Goal: Task Accomplishment & Management: Manage account settings

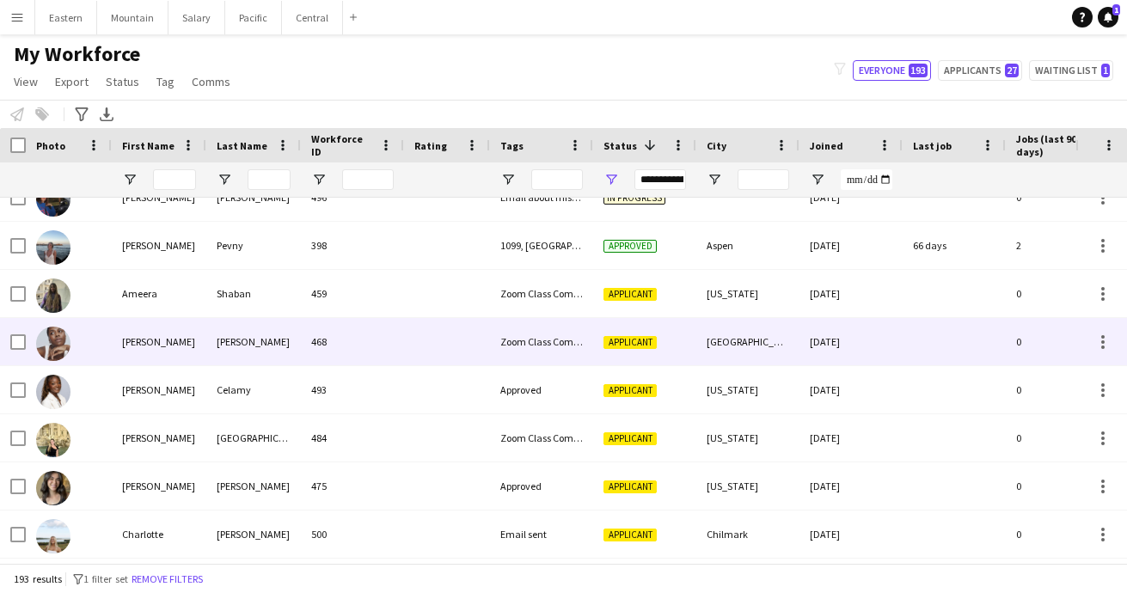
scroll to position [1332, 0]
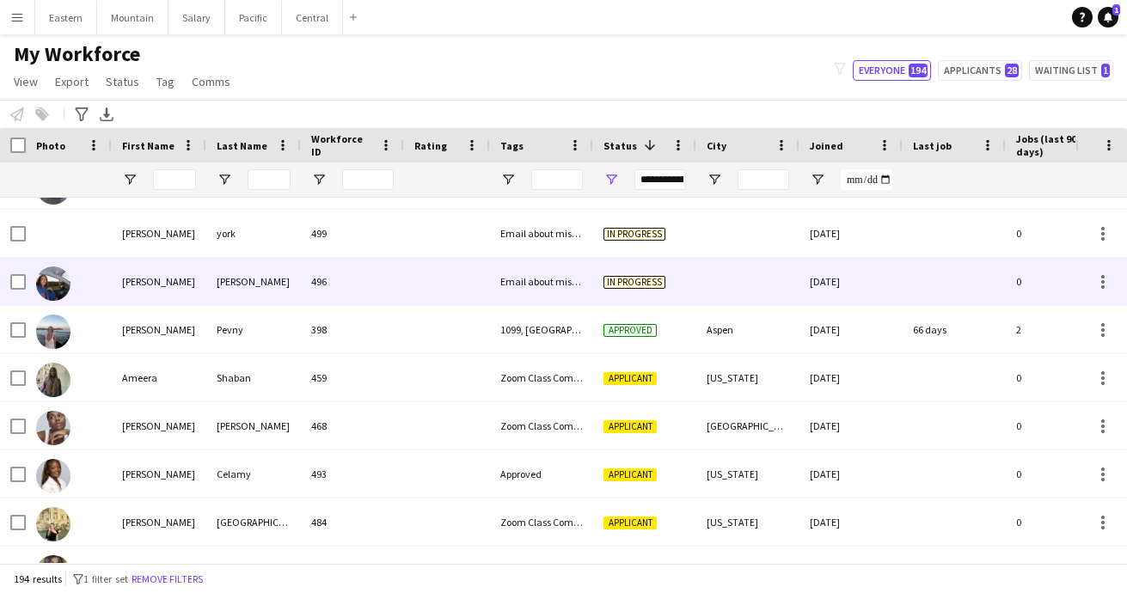
scroll to position [1921, 0]
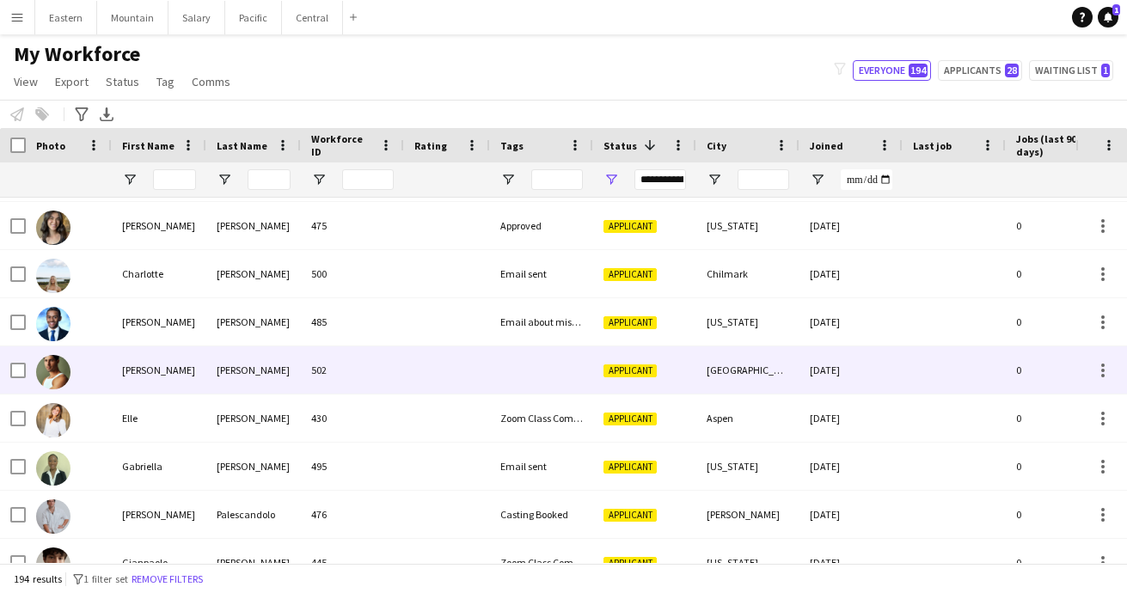
click at [568, 372] on div at bounding box center [541, 369] width 103 height 47
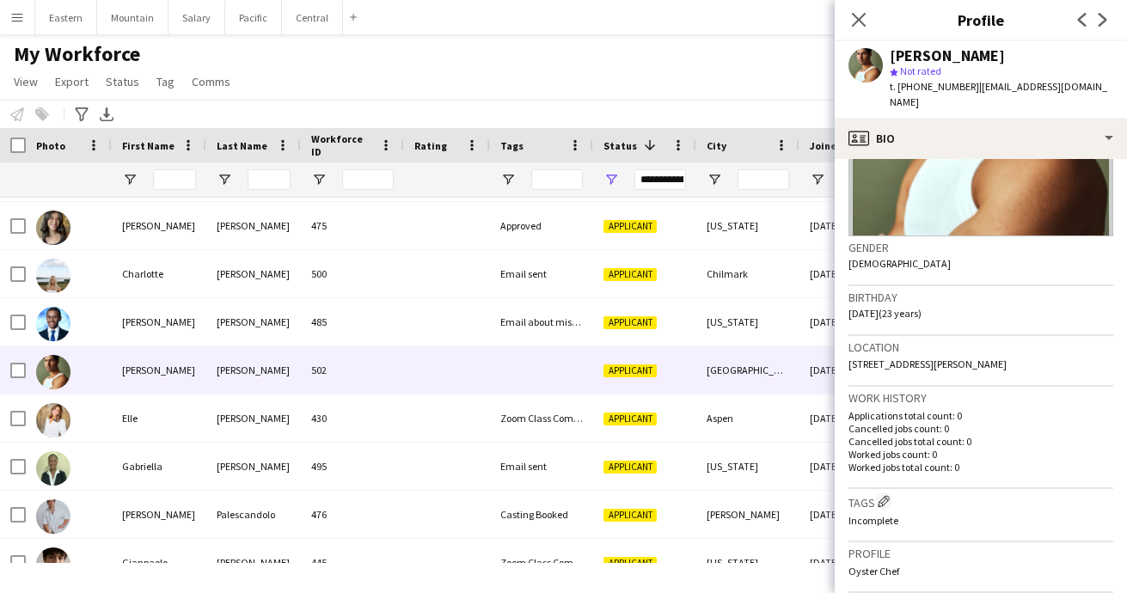
scroll to position [231, 0]
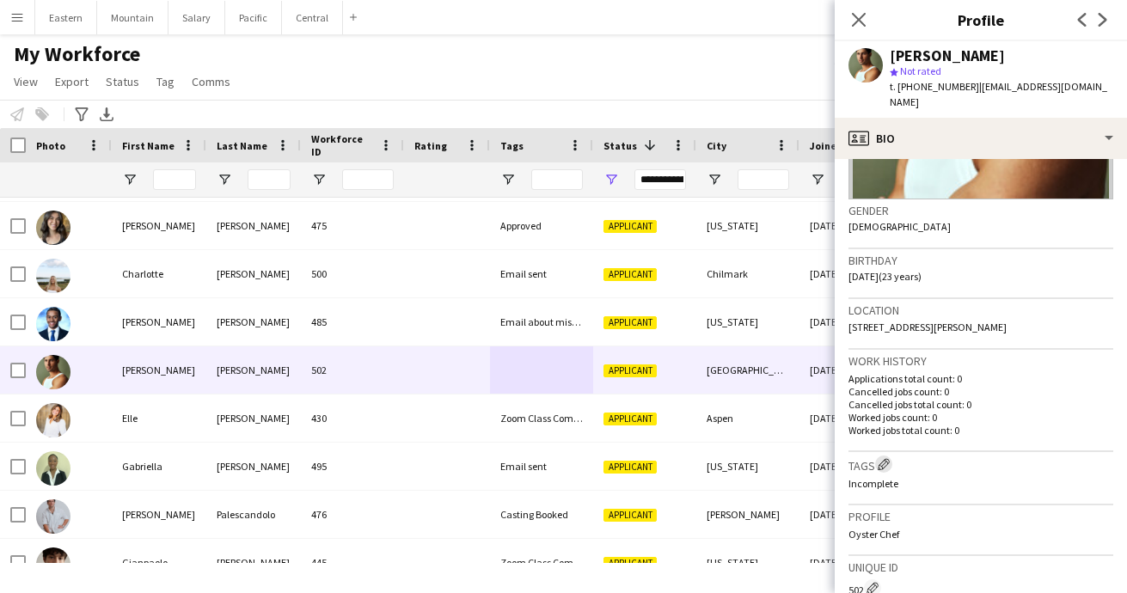
click at [886, 458] on app-icon "Edit crew company tags" at bounding box center [883, 464] width 12 height 12
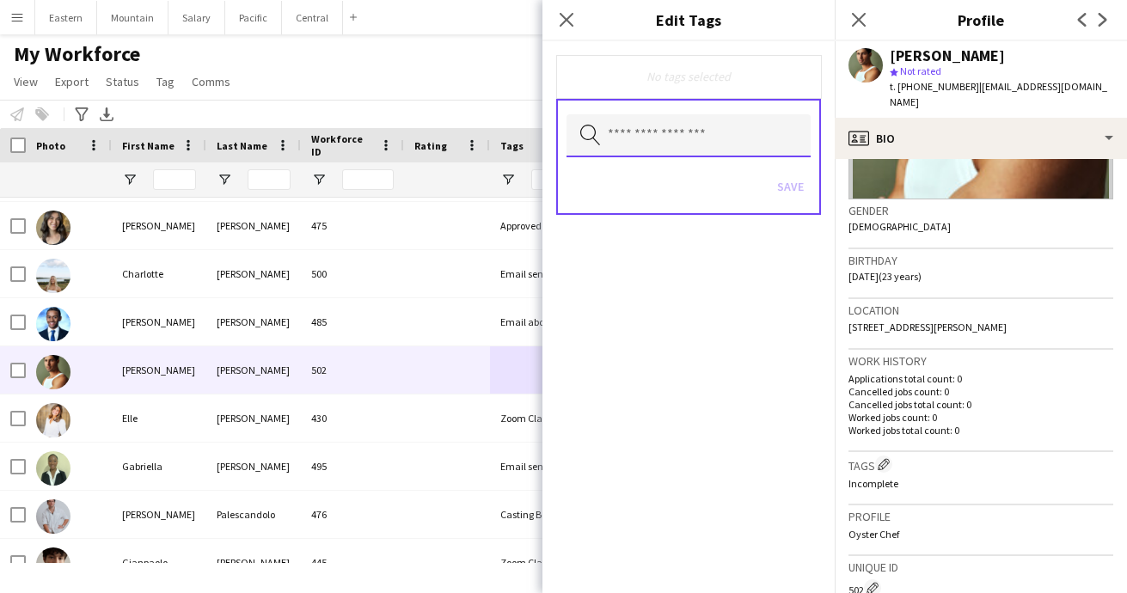
click at [681, 137] on input "text" at bounding box center [688, 135] width 244 height 43
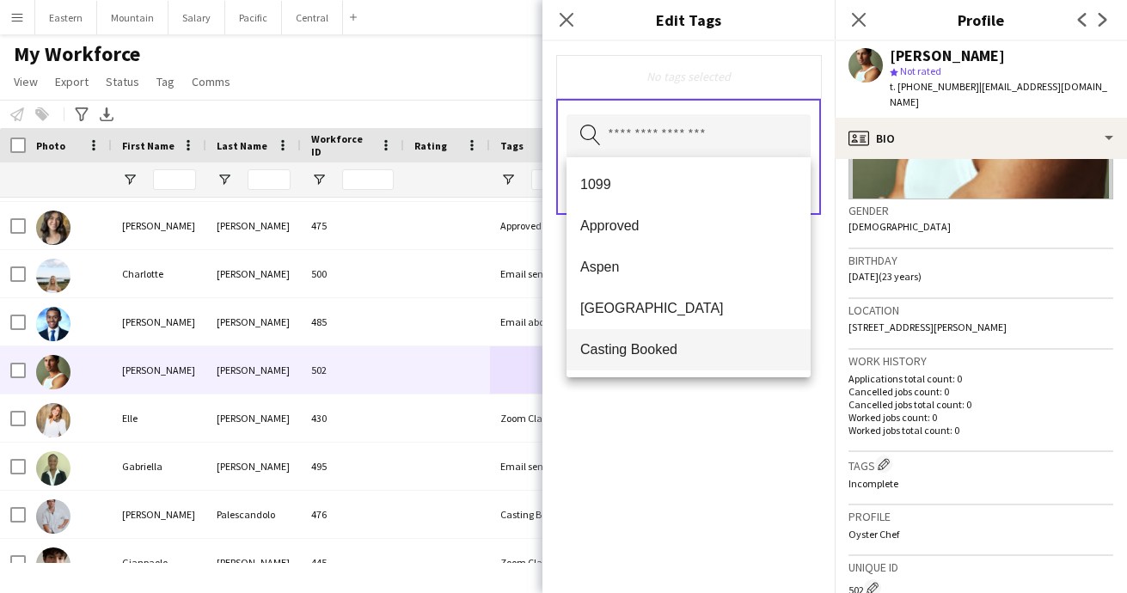
click at [626, 351] on span "Casting Booked" at bounding box center [688, 349] width 217 height 16
click at [690, 439] on div "Casting Booked Remove Search by tag name Save" at bounding box center [688, 317] width 292 height 552
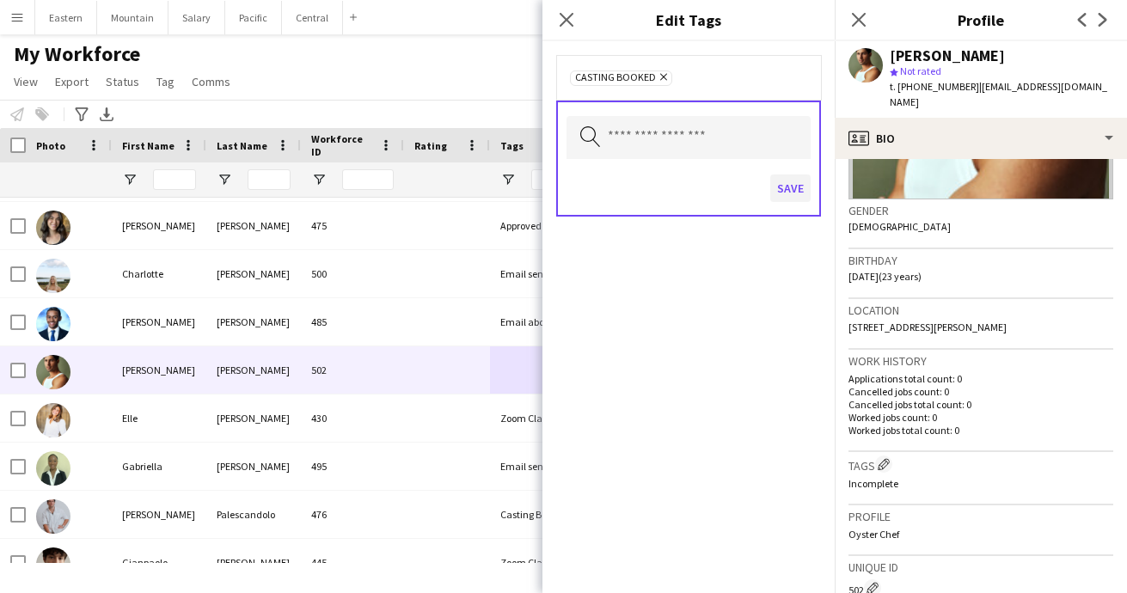
click at [789, 191] on button "Save" at bounding box center [790, 187] width 40 height 27
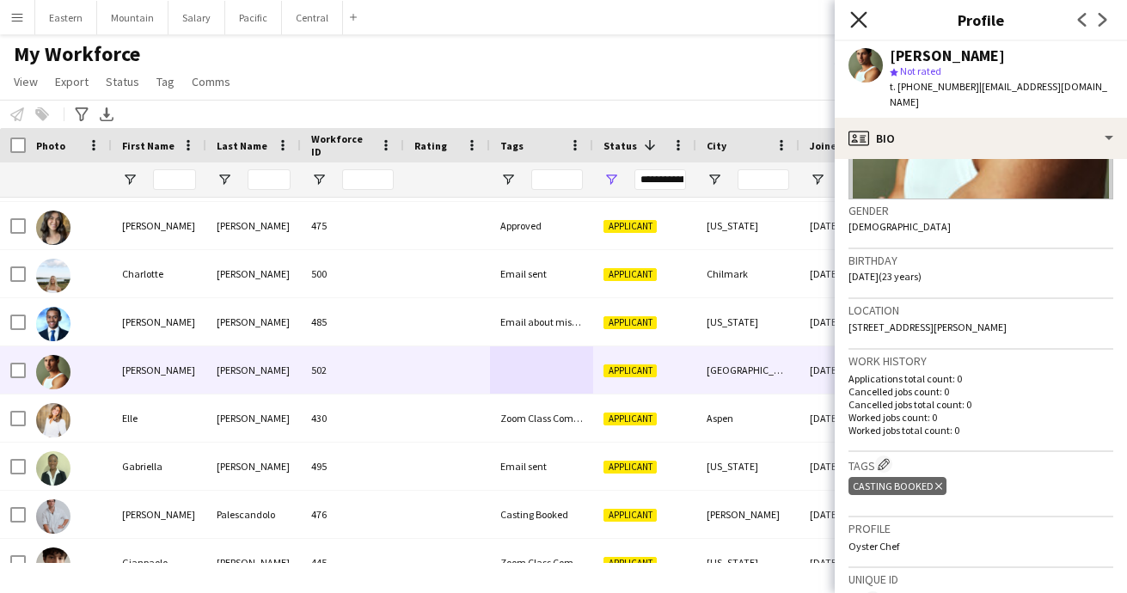
click at [856, 19] on icon "Close pop-in" at bounding box center [858, 19] width 16 height 16
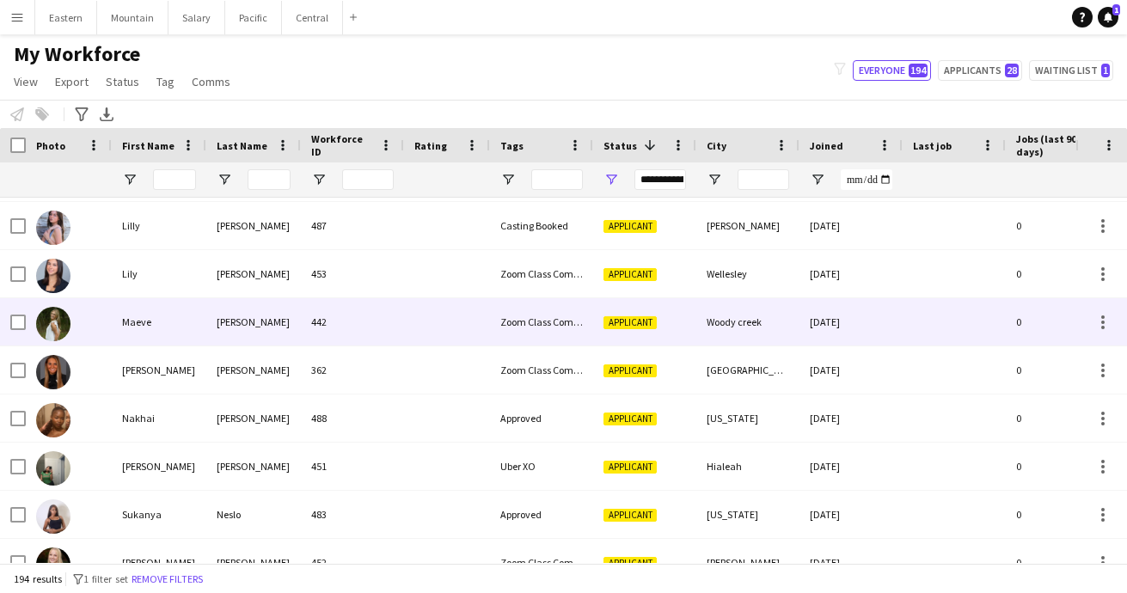
scroll to position [3035, 0]
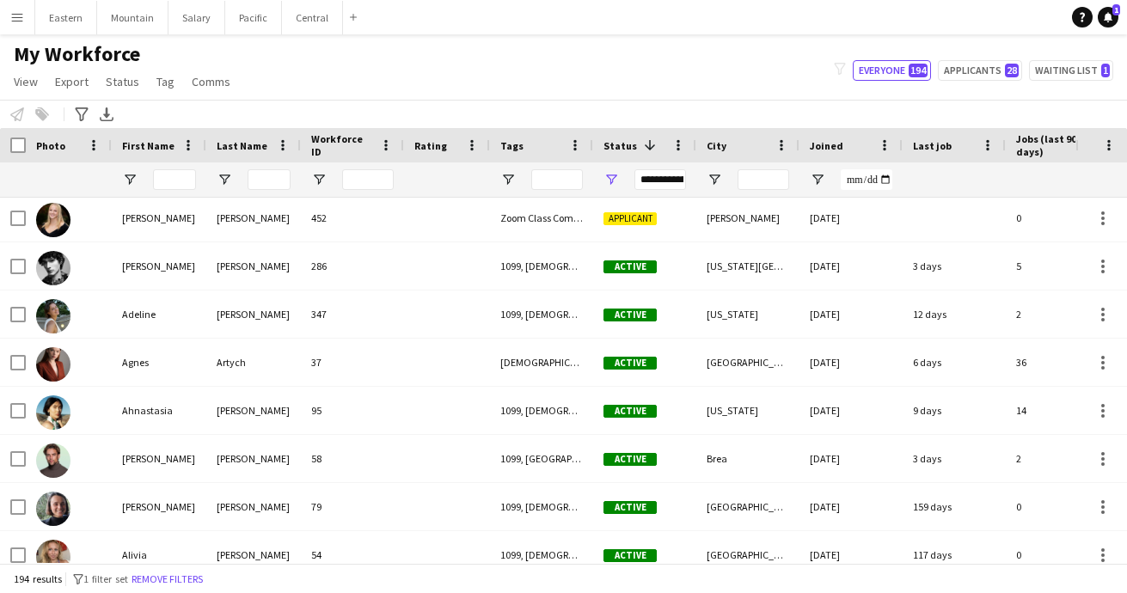
click at [12, 10] on app-icon "Menu" at bounding box center [17, 17] width 14 height 14
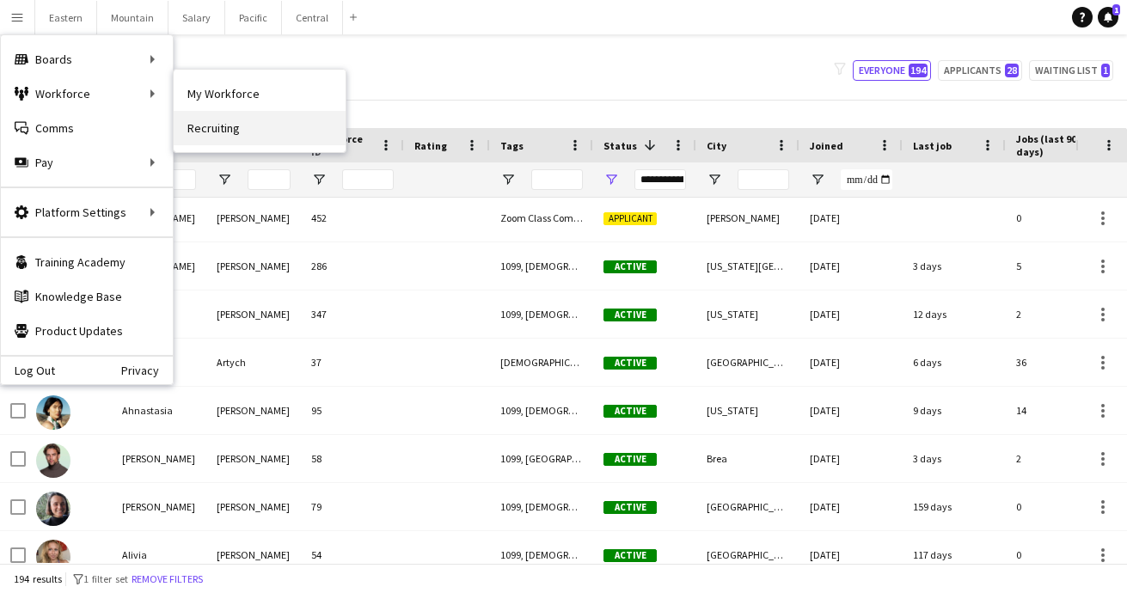
click at [210, 123] on link "Recruiting" at bounding box center [260, 128] width 172 height 34
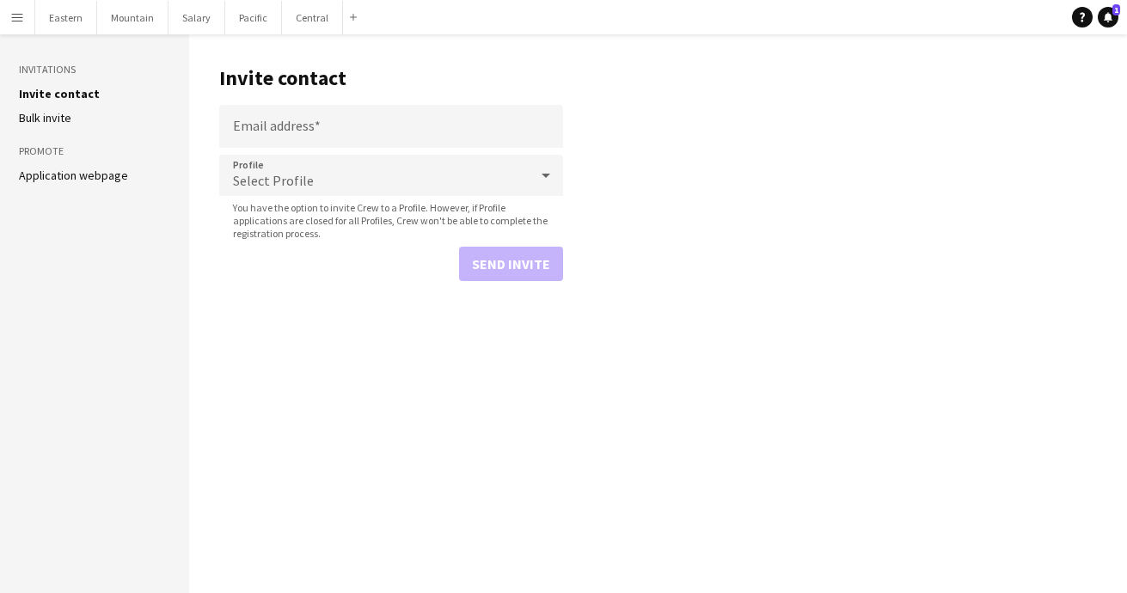
click at [88, 183] on aside "Invitations Invite contact [PERSON_NAME] invite Promote Application webpage" at bounding box center [94, 313] width 189 height 559
click at [91, 178] on link "Application webpage" at bounding box center [73, 175] width 109 height 15
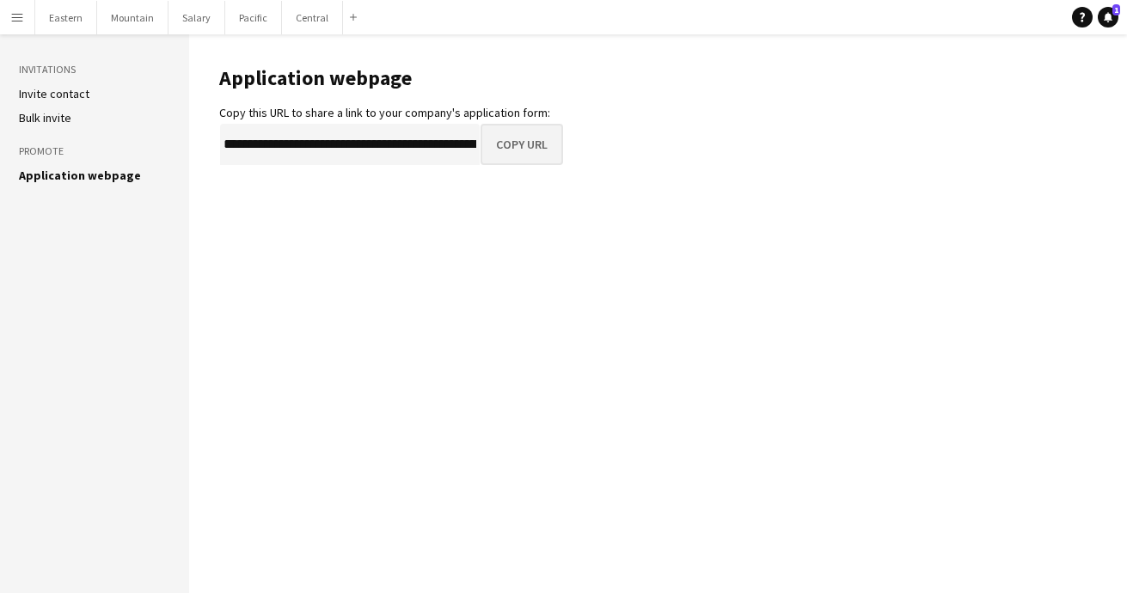
click at [500, 138] on button "Copy URL" at bounding box center [521, 144] width 82 height 41
click at [18, 21] on app-icon "Menu" at bounding box center [17, 17] width 14 height 14
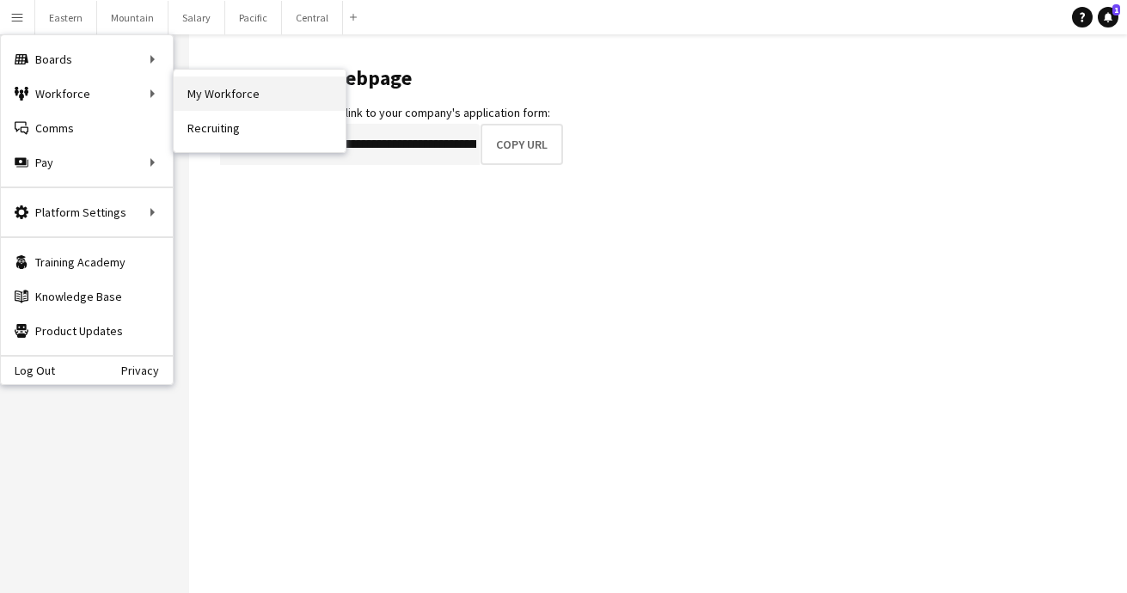
click at [215, 100] on link "My Workforce" at bounding box center [260, 93] width 172 height 34
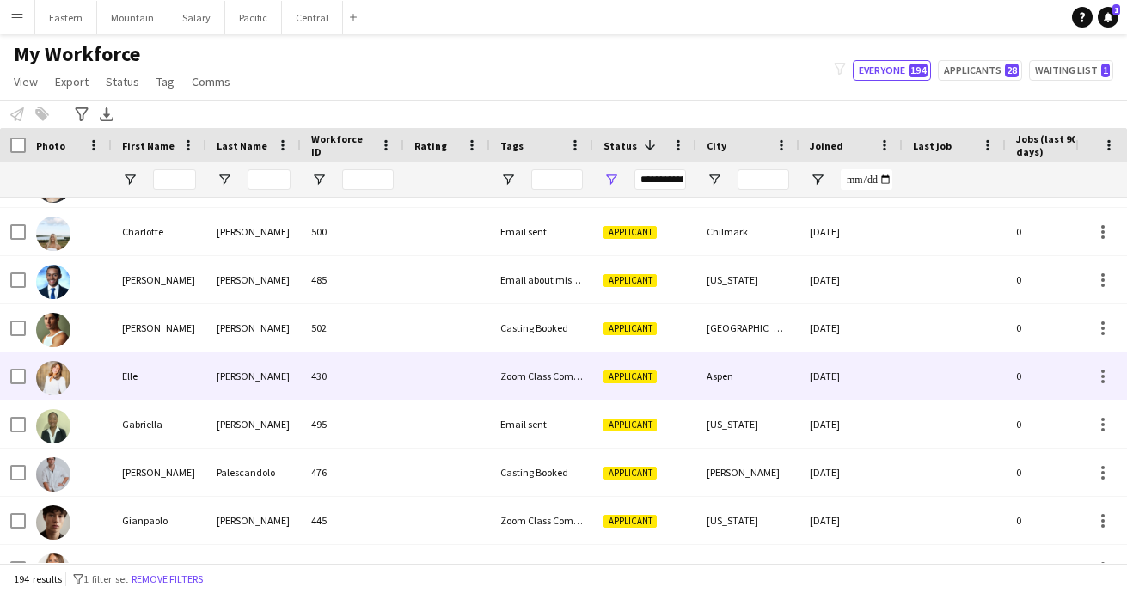
scroll to position [2156, 0]
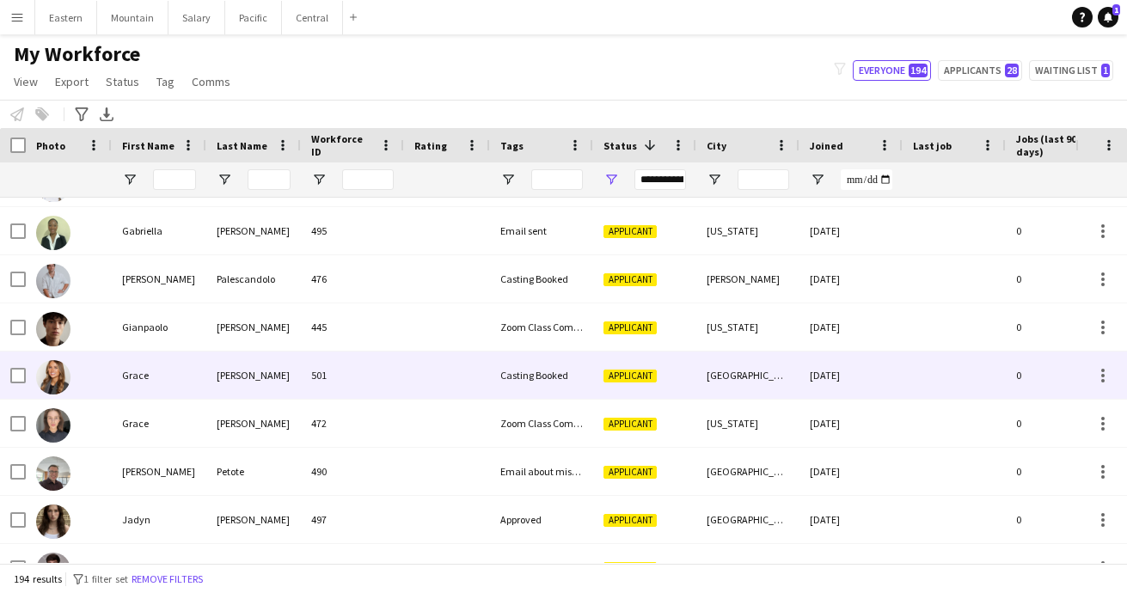
click at [302, 383] on div "501" at bounding box center [352, 374] width 103 height 47
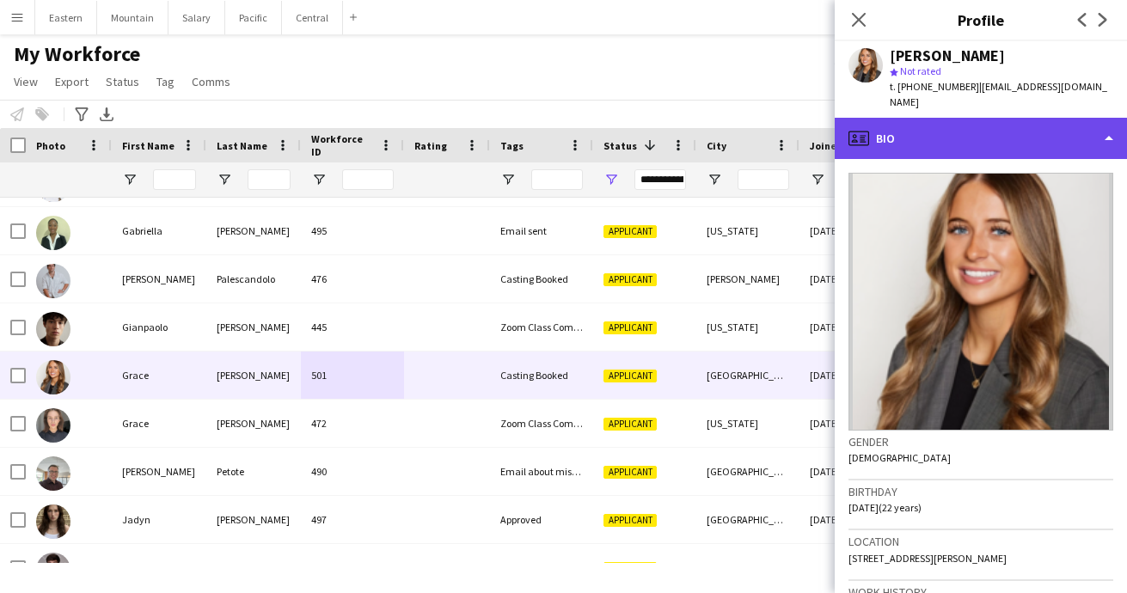
click at [935, 123] on div "profile Bio" at bounding box center [980, 138] width 292 height 41
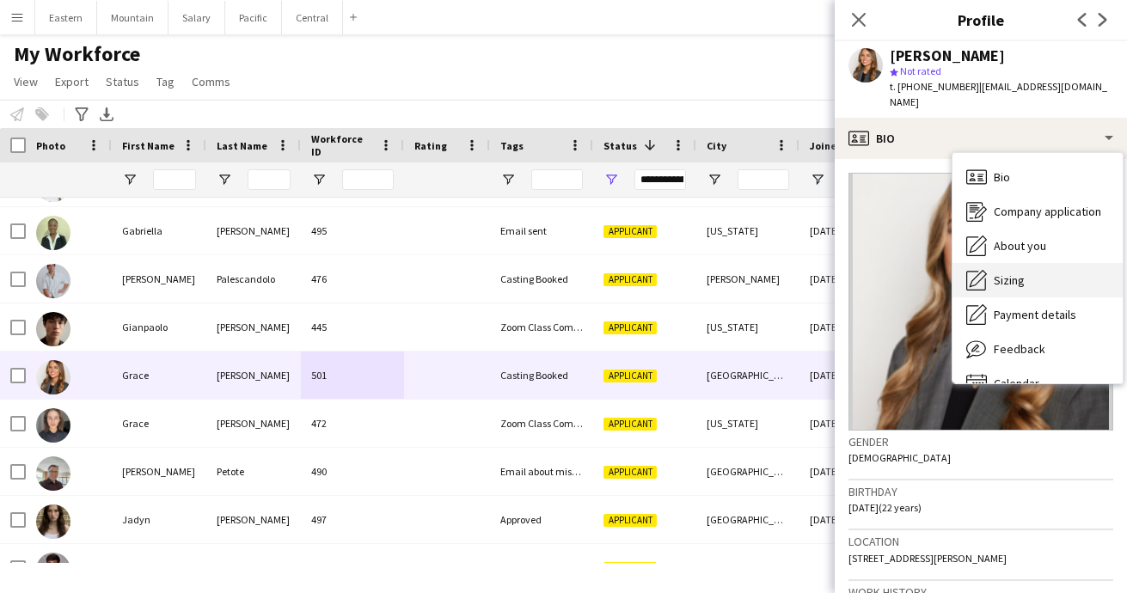
click at [1001, 272] on span "Sizing" at bounding box center [1008, 279] width 31 height 15
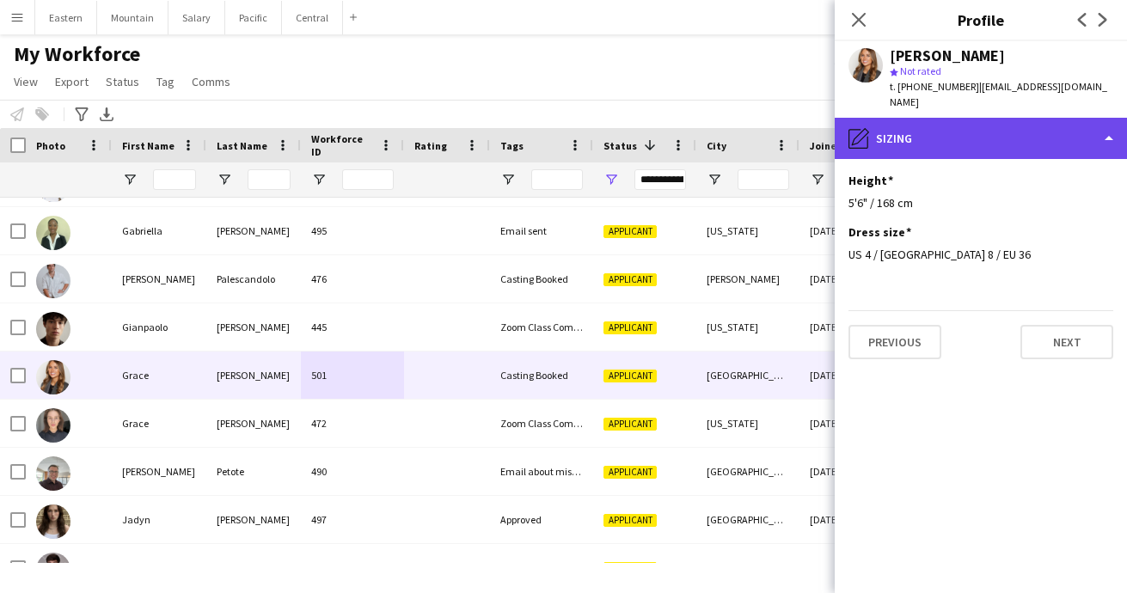
click at [930, 118] on div "pencil4 [GEOGRAPHIC_DATA]" at bounding box center [980, 138] width 292 height 41
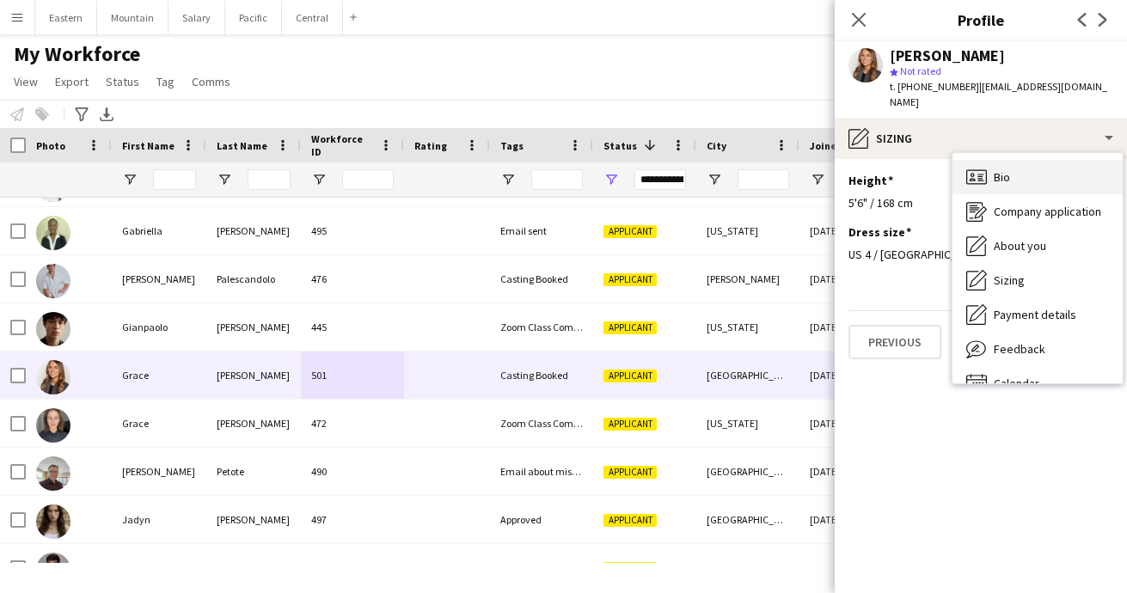
click at [995, 169] on span "Bio" at bounding box center [1001, 176] width 16 height 15
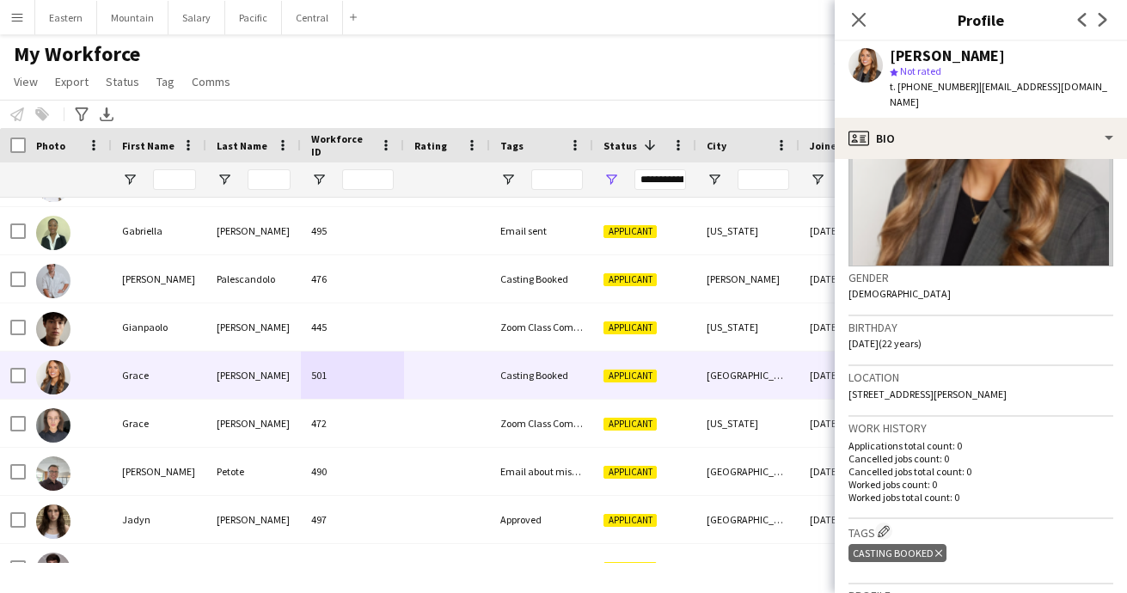
scroll to position [181, 0]
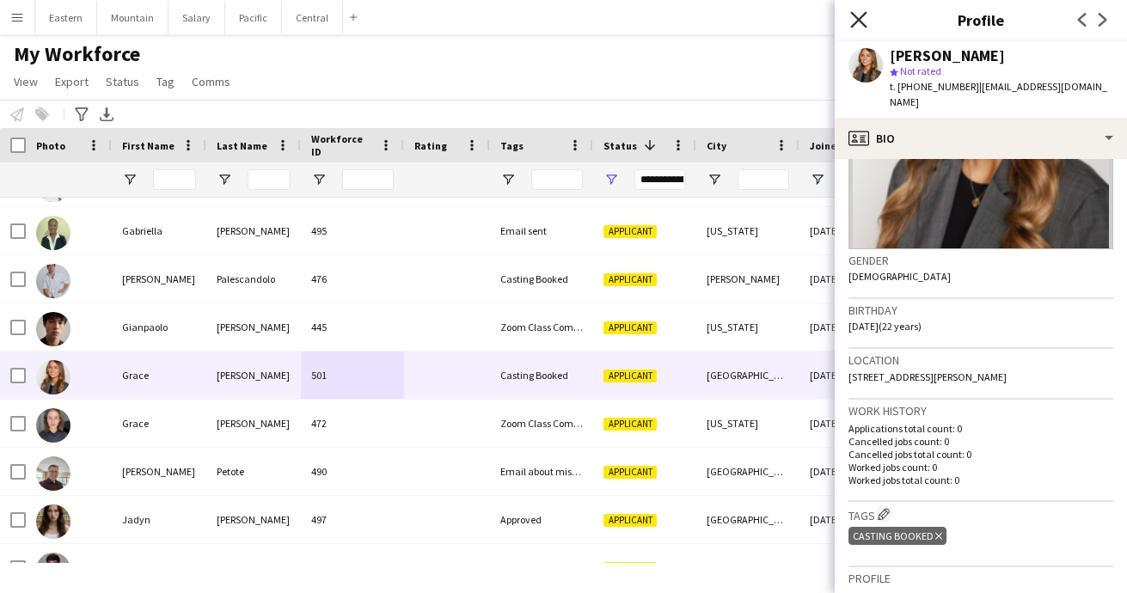
click at [859, 23] on icon "Close pop-in" at bounding box center [858, 19] width 16 height 16
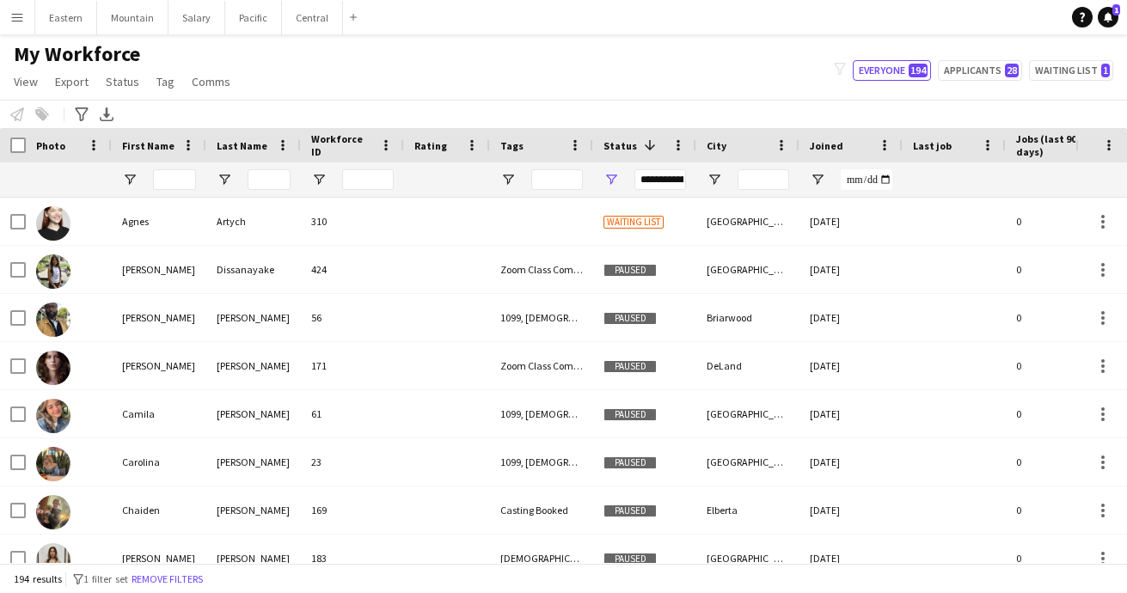
scroll to position [0, 0]
